Goal: Information Seeking & Learning: Learn about a topic

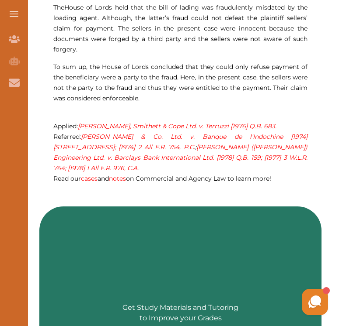
scroll to position [827, 0]
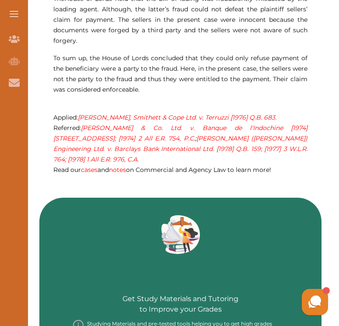
click at [211, 129] on link "Gian Singh & Co. Ltd. v. Banque de l'Indochine [1974] 1 W.L.R. 1234; [1974] 2 A…" at bounding box center [180, 133] width 254 height 18
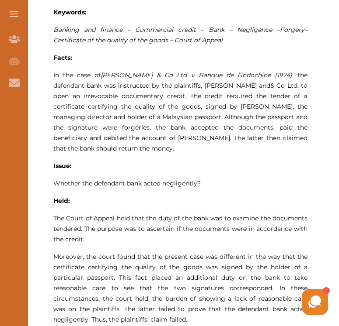
scroll to position [552, 0]
